Goal: Task Accomplishment & Management: Complete application form

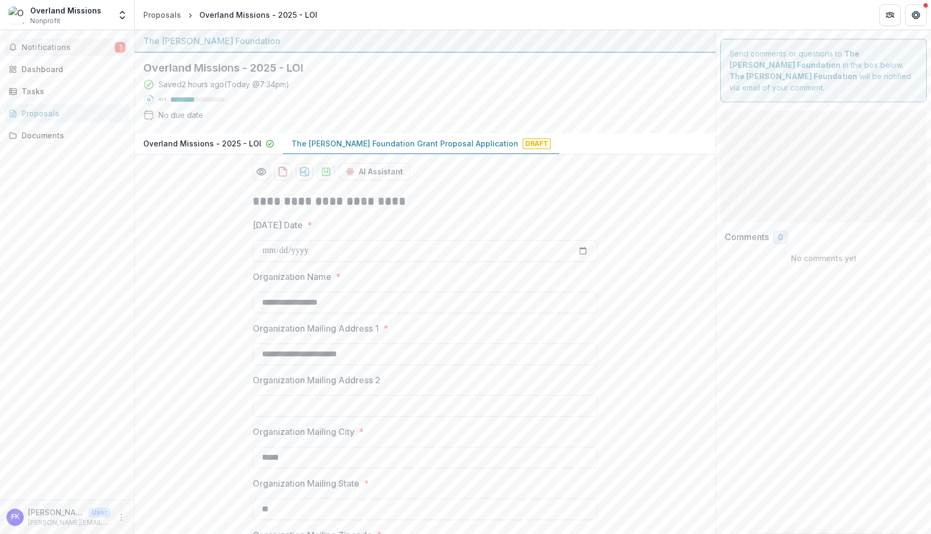
click at [45, 55] on button "Notifications 1" at bounding box center [66, 47] width 125 height 17
click at [87, 259] on div "Notifications 1 Unread 1 Archived j jcline@bolickfoundation.org changed Overlan…" at bounding box center [67, 265] width 134 height 470
click at [332, 143] on p "The Bolick Foundation Grant Proposal Application" at bounding box center [404, 143] width 227 height 11
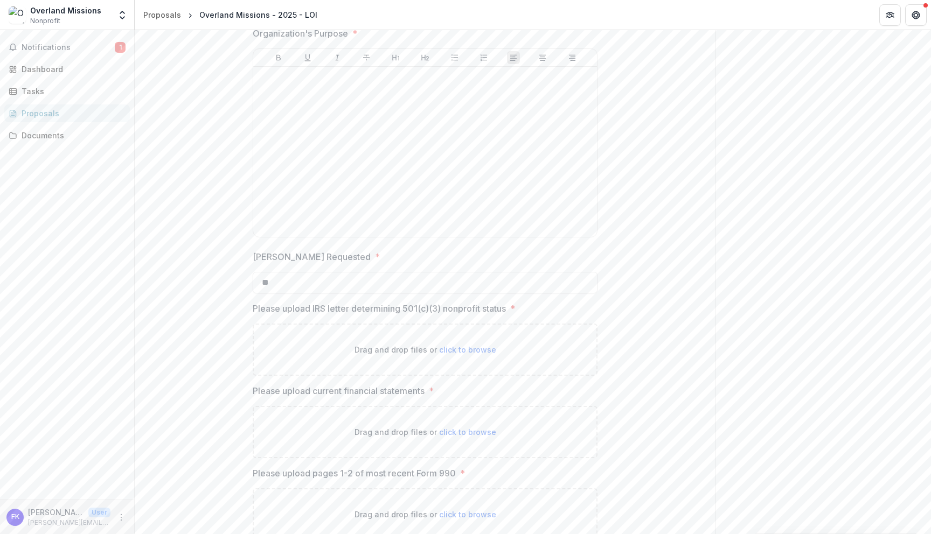
scroll to position [1315, 0]
